Goal: Information Seeking & Learning: Learn about a topic

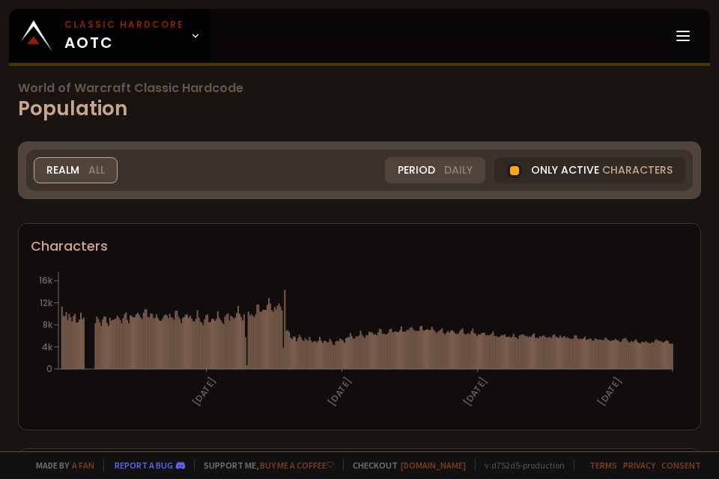
click at [87, 168] on div "Realm All" at bounding box center [76, 170] width 84 height 26
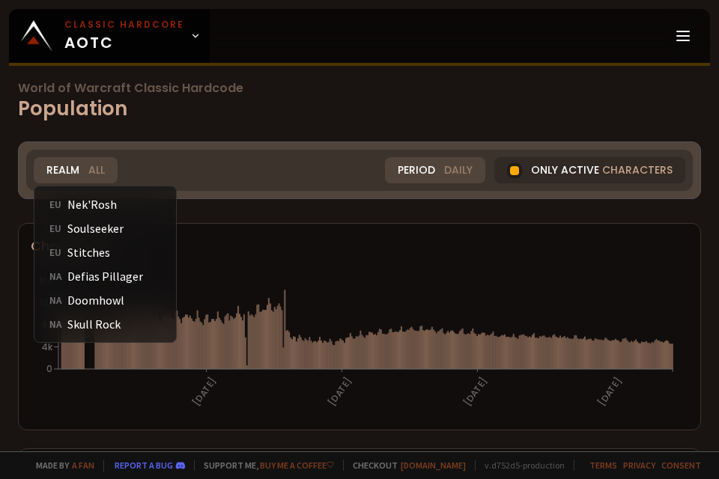
click at [259, 160] on div "Realm All All Nek'Rosh EU Soulseeker EU Stitches EU Defias Pillager NA Doomhowl…" at bounding box center [359, 170] width 666 height 41
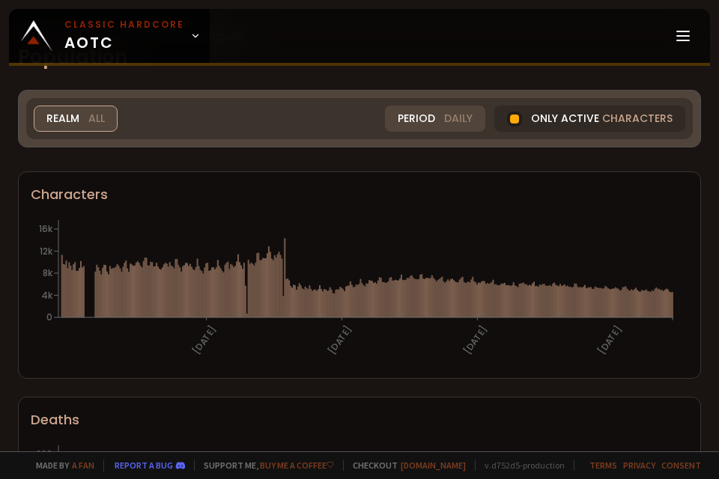
click at [88, 111] on span "All" at bounding box center [96, 119] width 16 height 16
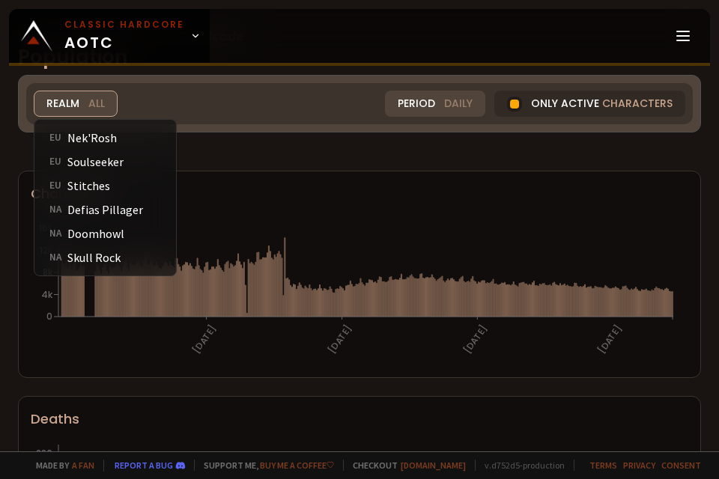
scroll to position [75, 0]
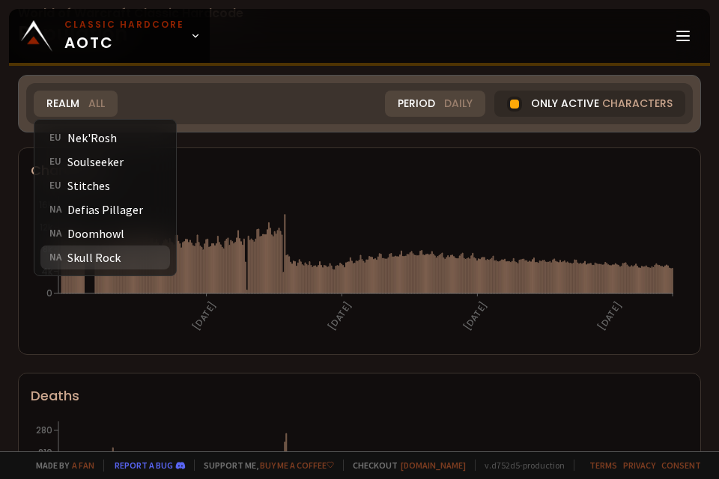
click at [119, 258] on div "NA Skull Rock" at bounding box center [105, 258] width 130 height 24
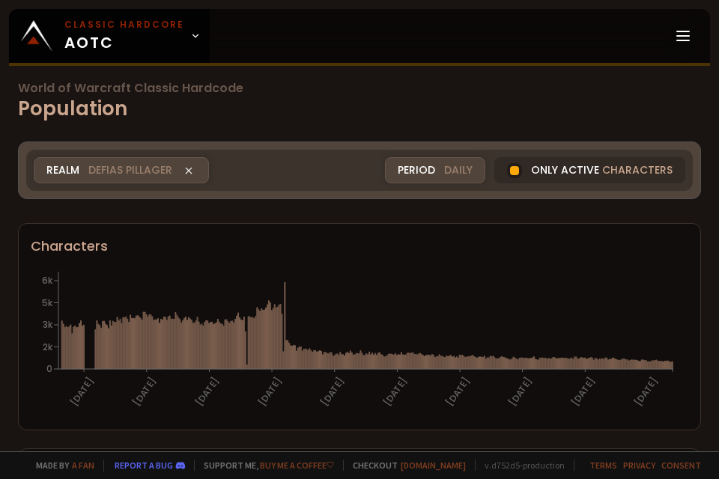
click at [117, 173] on span "Defias Pillager" at bounding box center [130, 171] width 84 height 16
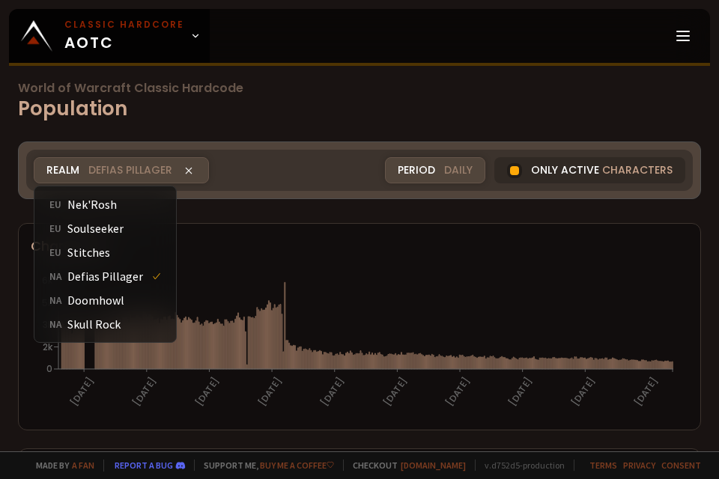
click at [112, 165] on span "Defias Pillager" at bounding box center [130, 171] width 84 height 16
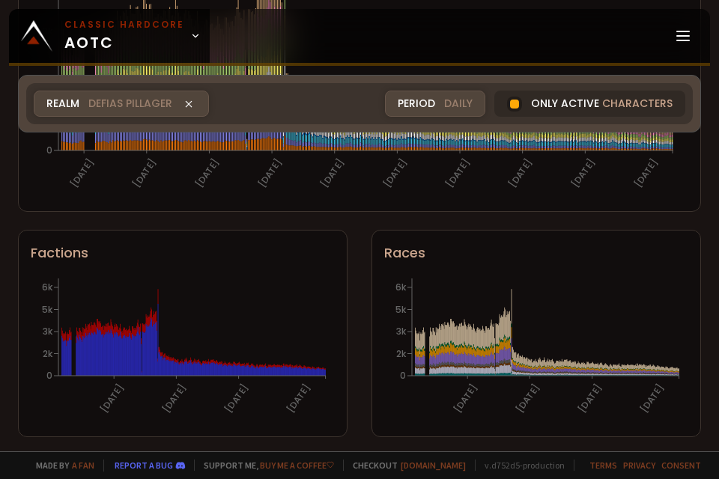
scroll to position [595, 0]
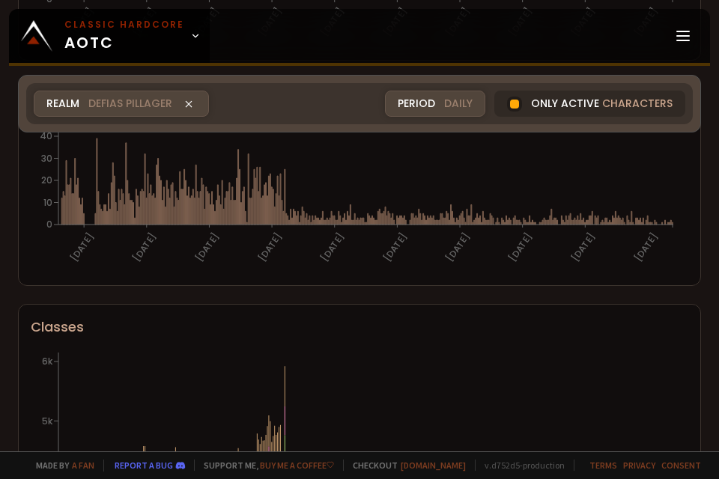
click at [116, 104] on span "Defias Pillager" at bounding box center [130, 104] width 84 height 16
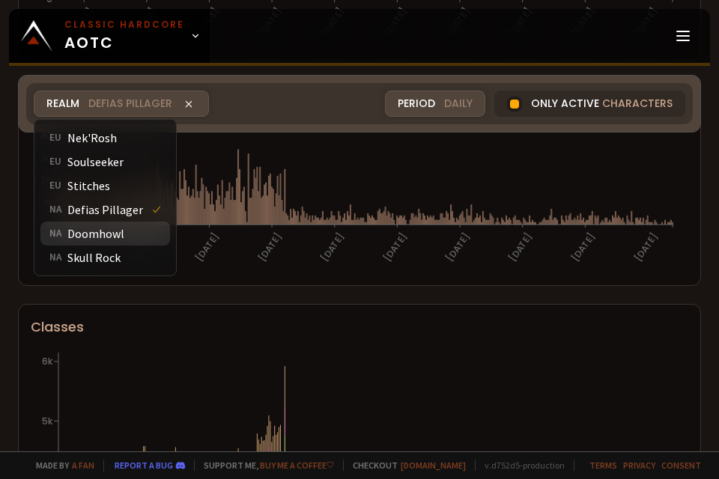
click at [125, 234] on div "NA Doomhowl" at bounding box center [105, 234] width 130 height 24
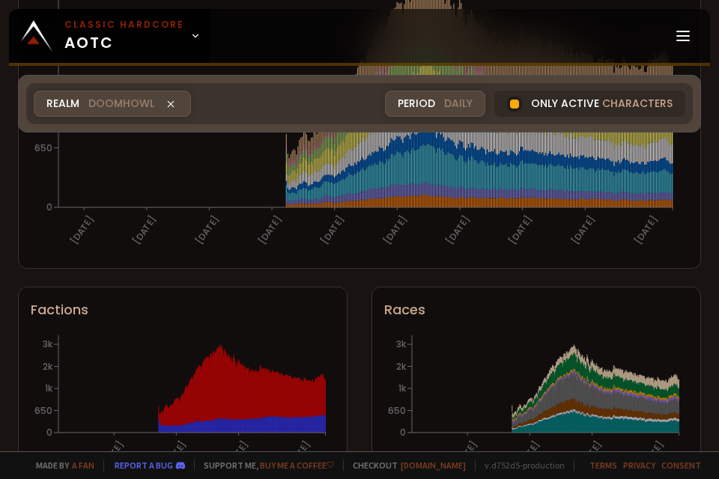
scroll to position [1044, 0]
